Goal: Navigation & Orientation: Find specific page/section

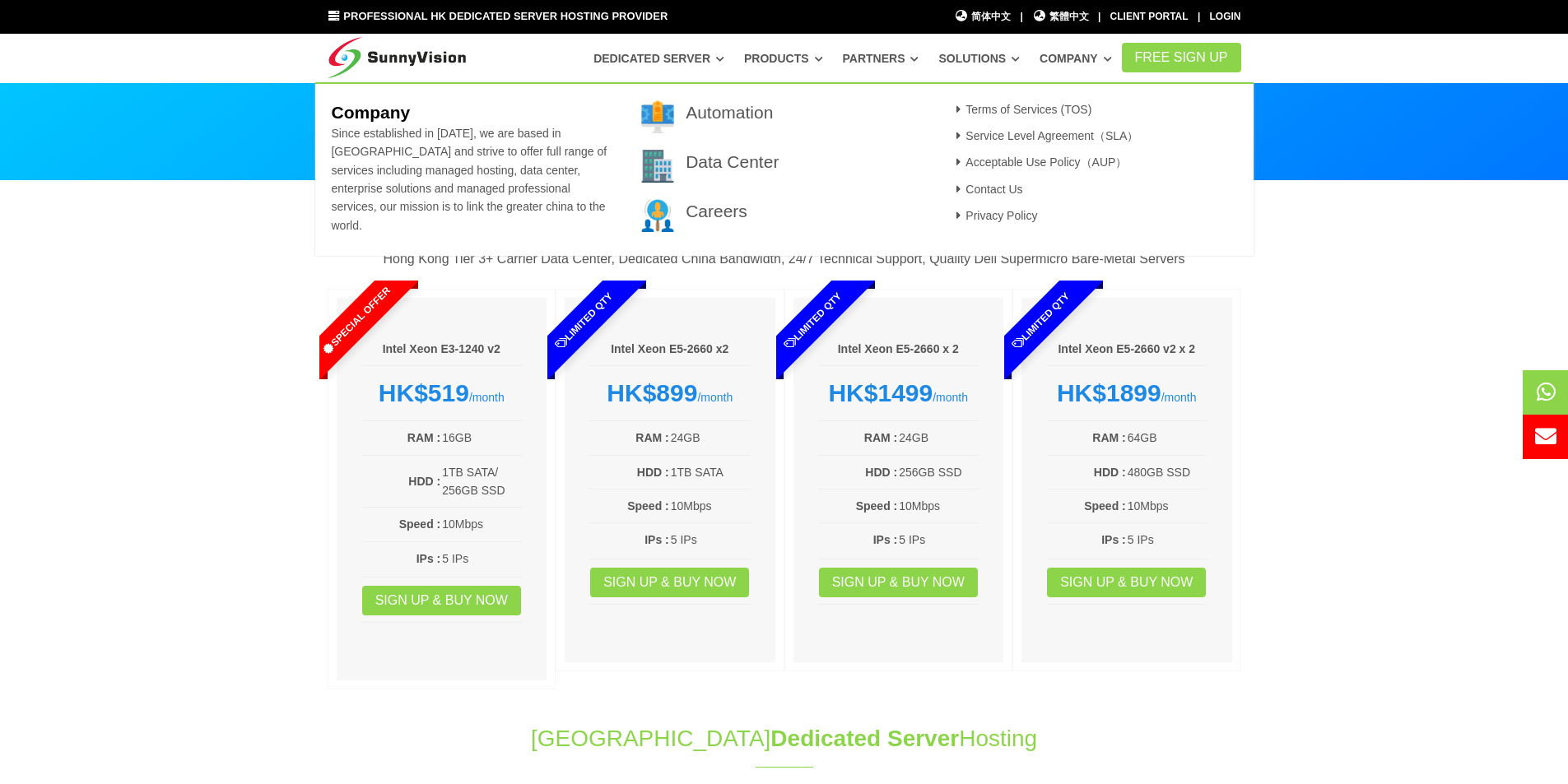
click at [1112, 63] on icon at bounding box center [1107, 58] width 8 height 9
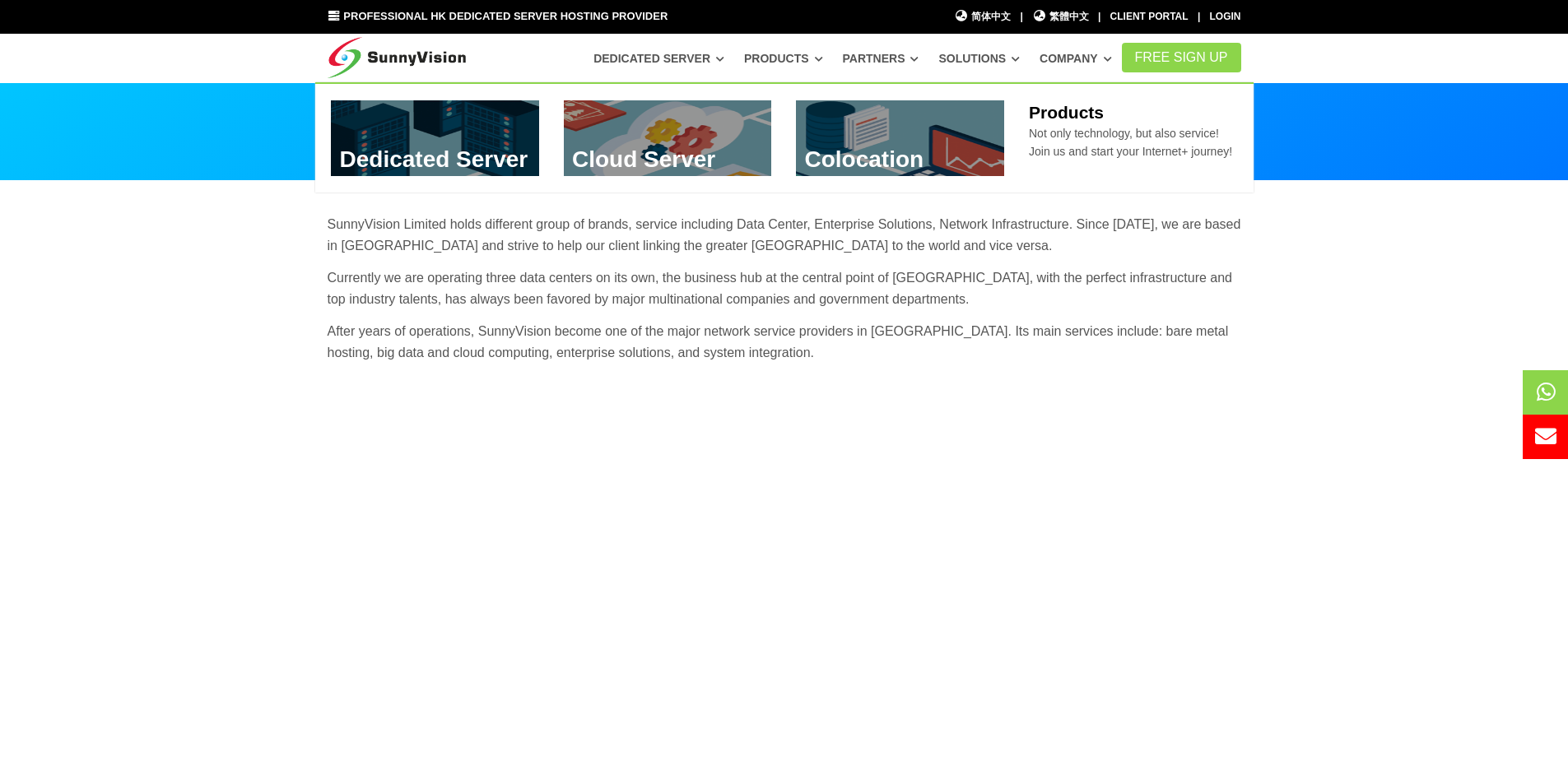
click at [823, 53] on link "Products" at bounding box center [784, 58] width 79 height 29
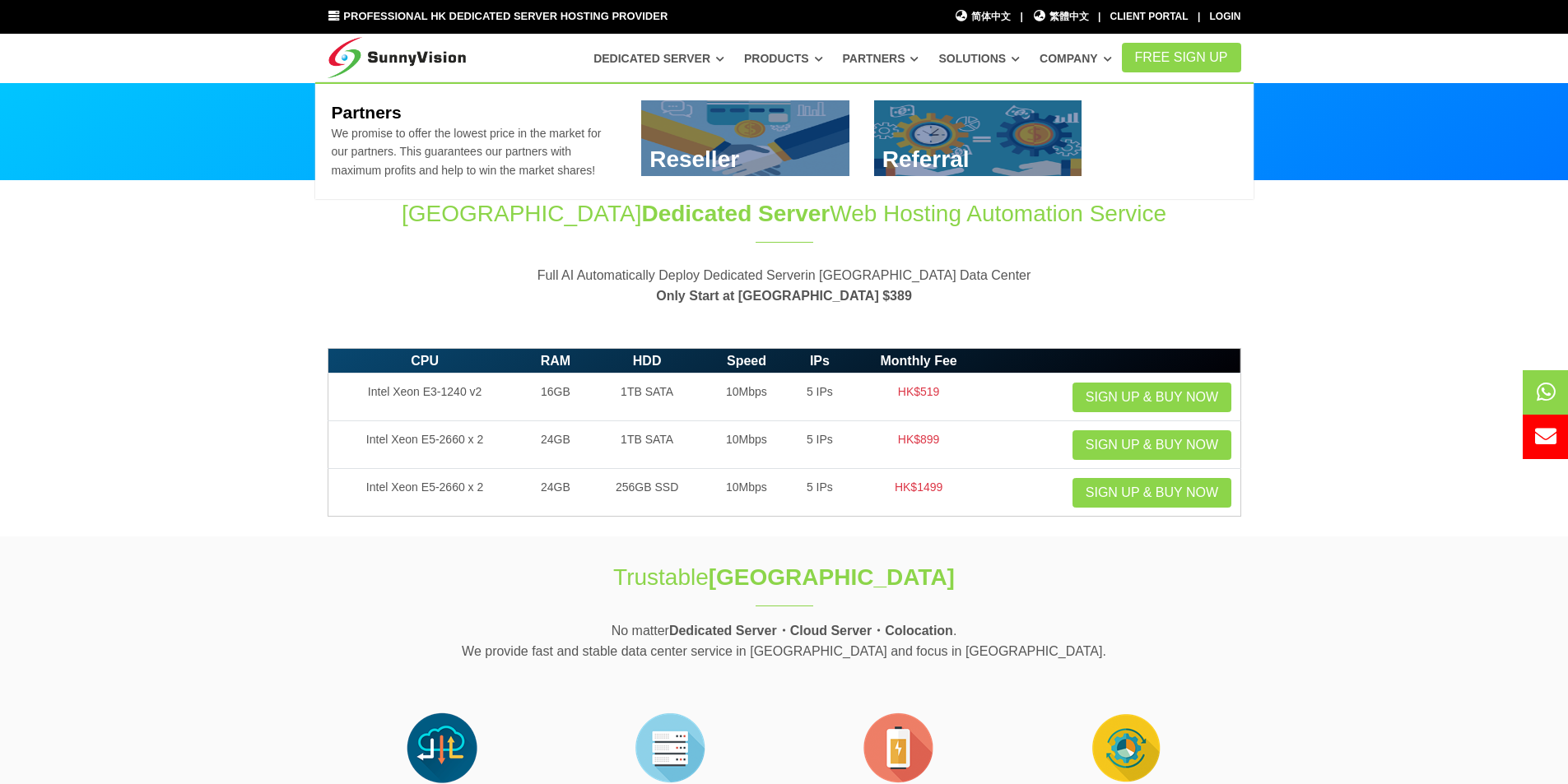
click at [918, 59] on icon at bounding box center [914, 58] width 8 height 9
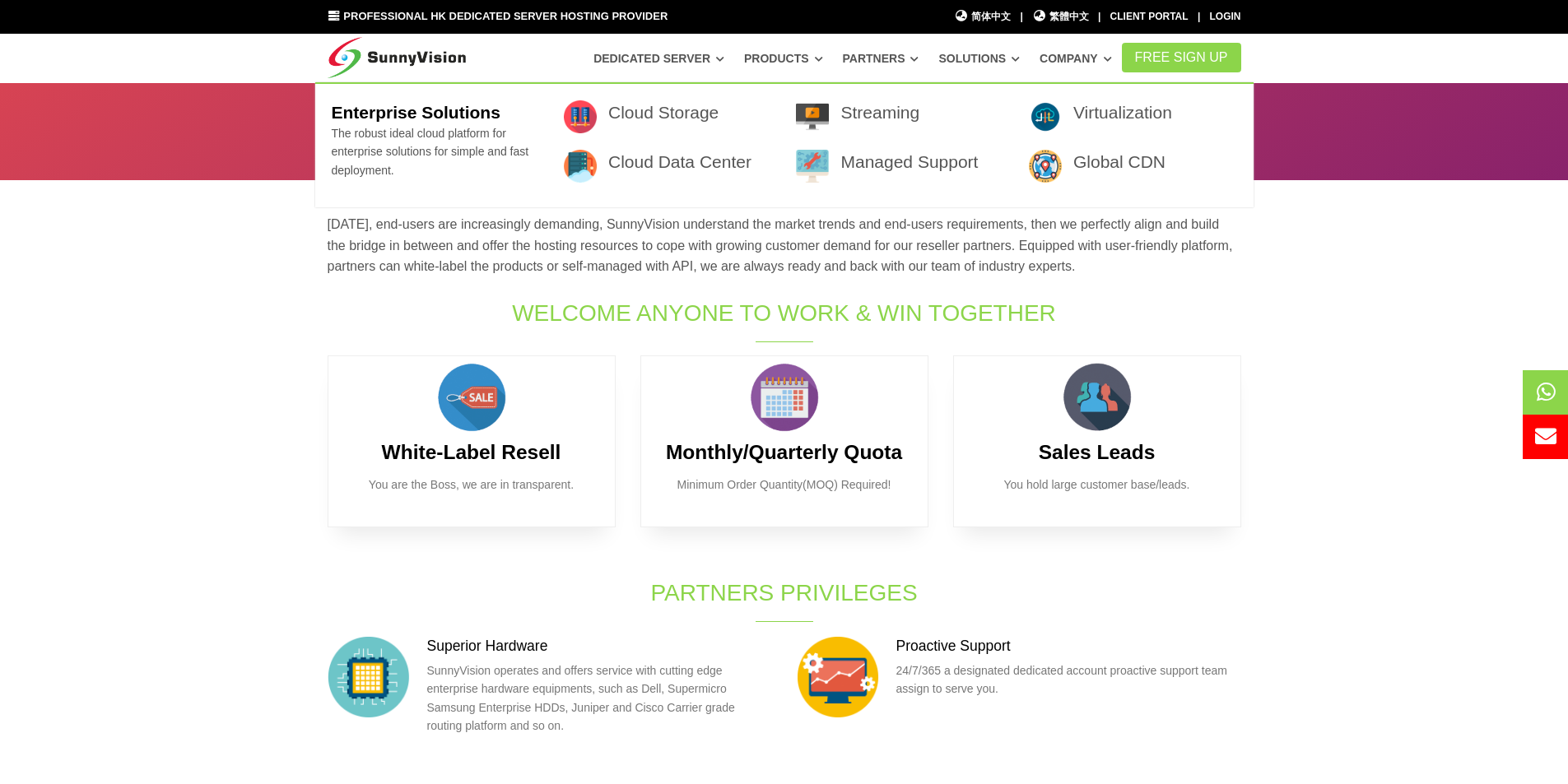
click at [1019, 61] on icon at bounding box center [1016, 58] width 8 height 9
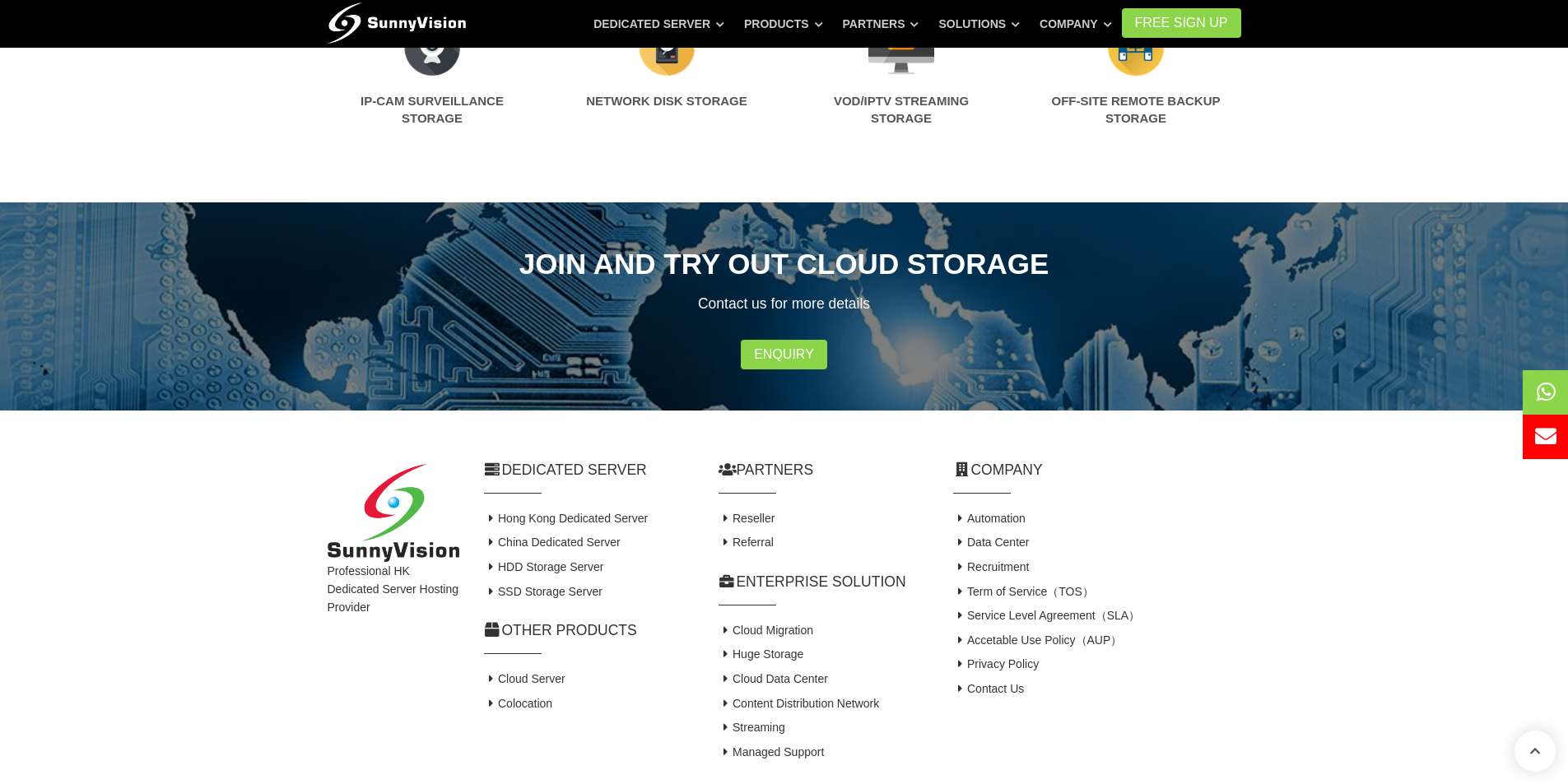
scroll to position [961, 0]
